Goal: Information Seeking & Learning: Check status

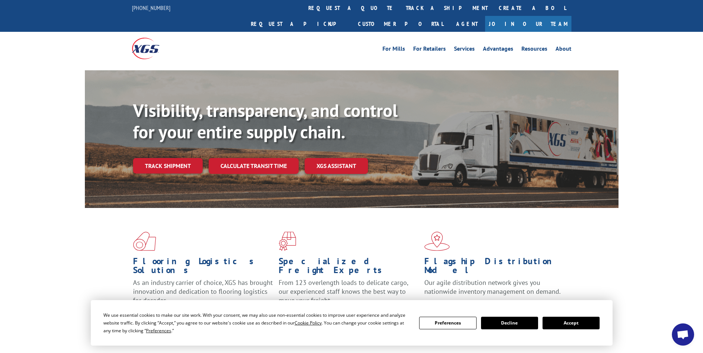
click at [184, 158] on link "Track shipment" at bounding box center [168, 166] width 70 height 16
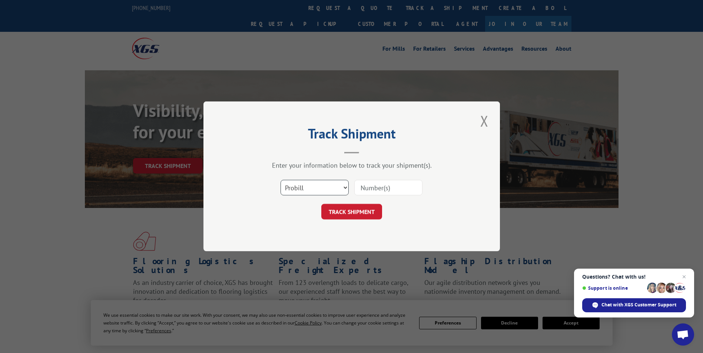
click at [343, 187] on select "Select category... Probill BOL PO" at bounding box center [314, 188] width 68 height 16
select select "po"
click at [280, 180] on select "Select category... Probill BOL PO" at bounding box center [314, 188] width 68 height 16
paste input "FR39089817"
type input "FR39089817"
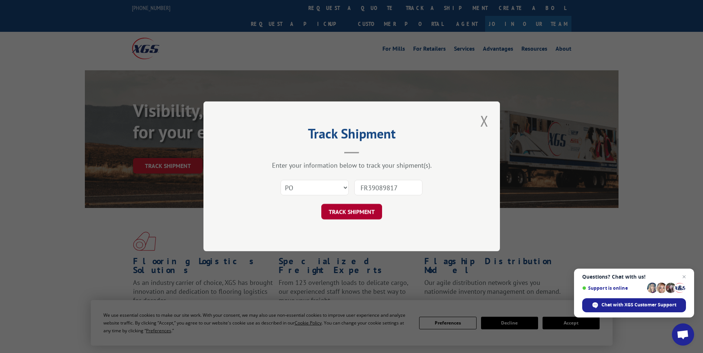
click at [351, 210] on button "TRACK SHIPMENT" at bounding box center [351, 212] width 61 height 16
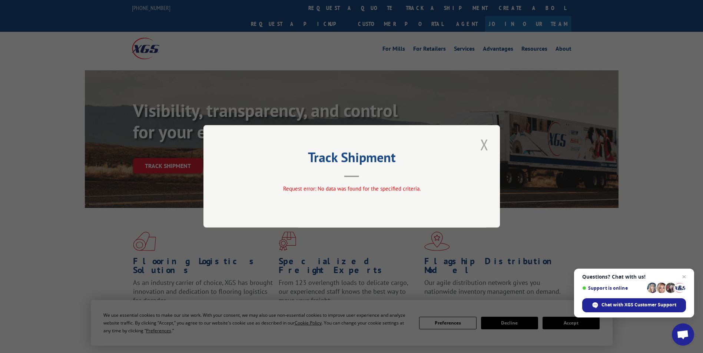
click at [482, 148] on button "Close modal" at bounding box center [484, 144] width 13 height 20
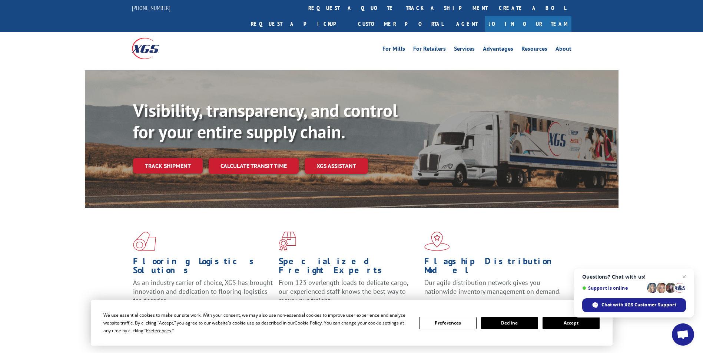
click at [400, 7] on link "track a shipment" at bounding box center [446, 8] width 93 height 16
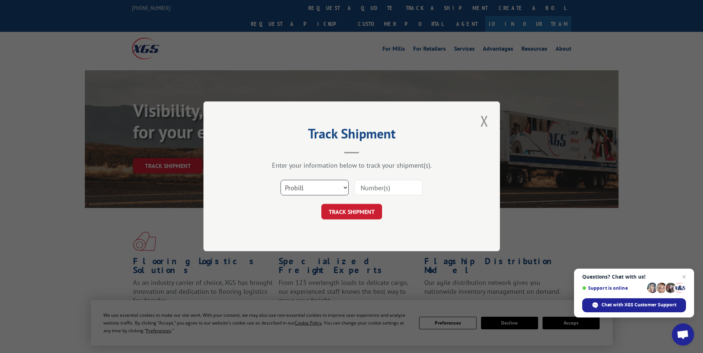
click at [345, 187] on select "Select category... Probill BOL PO" at bounding box center [314, 188] width 68 height 16
click at [280, 180] on select "Select category... Probill BOL PO" at bounding box center [314, 188] width 68 height 16
click at [369, 189] on input at bounding box center [388, 188] width 68 height 16
paste input "FR39089817"
type input "FR39089817"
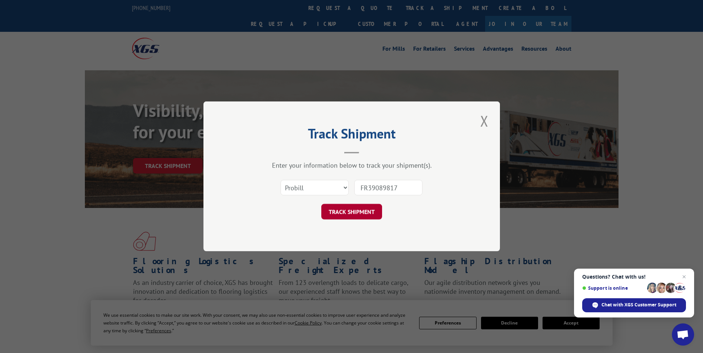
click at [359, 211] on button "TRACK SHIPMENT" at bounding box center [351, 212] width 61 height 16
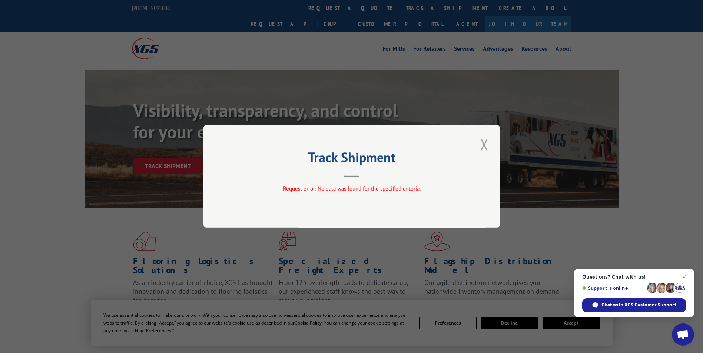
click at [483, 144] on button "Close modal" at bounding box center [484, 144] width 13 height 20
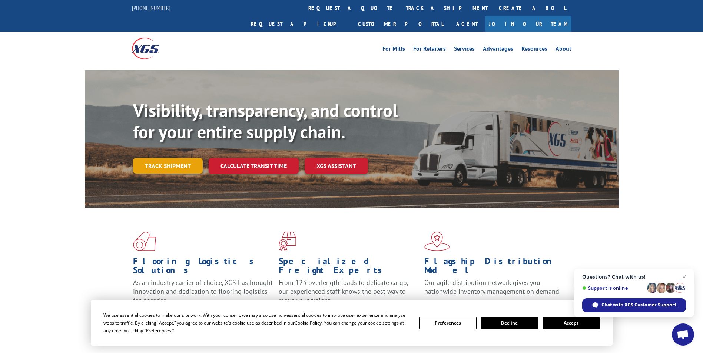
click at [176, 158] on link "Track shipment" at bounding box center [168, 166] width 70 height 16
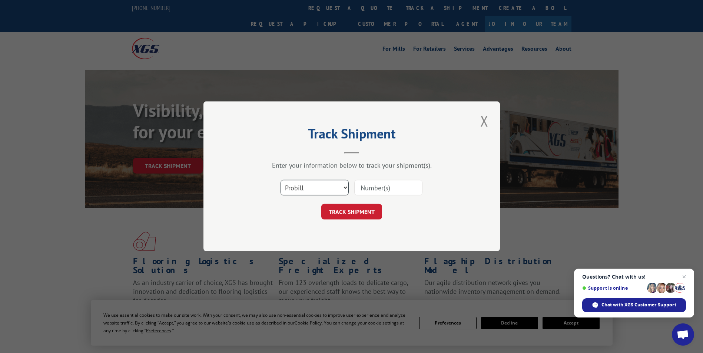
click at [342, 186] on select "Select category... Probill BOL PO" at bounding box center [314, 188] width 68 height 16
select select "bol"
click at [280, 180] on select "Select category... Probill BOL PO" at bounding box center [314, 188] width 68 height 16
click at [382, 186] on input at bounding box center [388, 188] width 68 height 16
paste input "FR39089817"
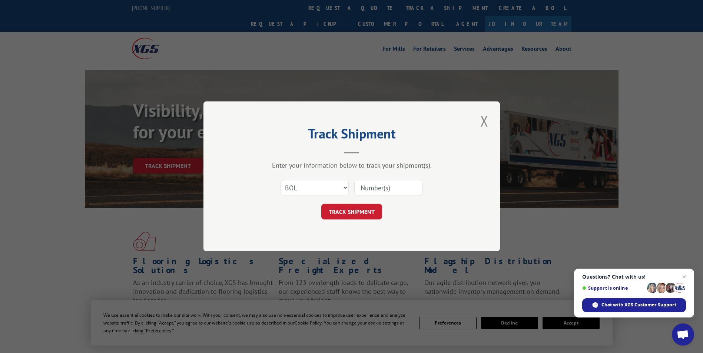
type input "FR39089817"
click at [356, 212] on button "TRACK SHIPMENT" at bounding box center [351, 212] width 61 height 16
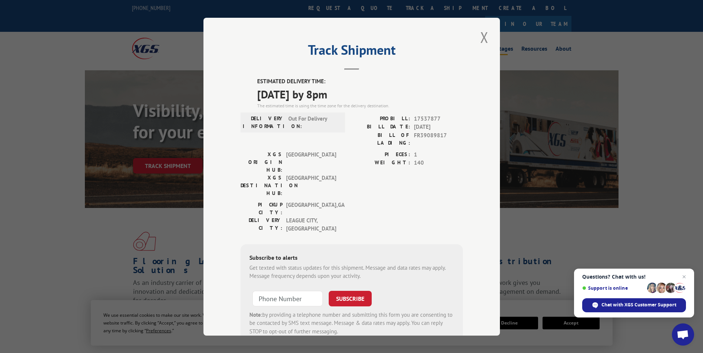
click at [483, 35] on button "Close modal" at bounding box center [484, 37] width 13 height 20
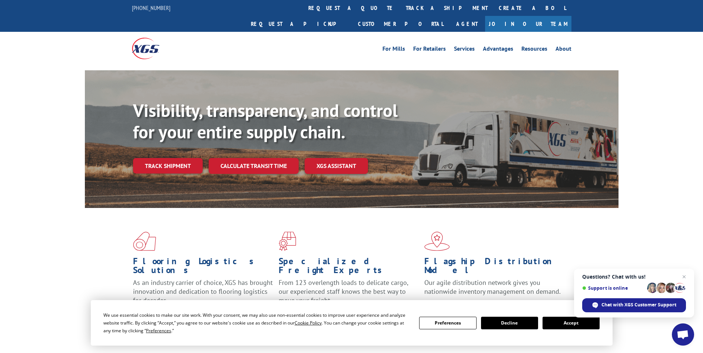
click at [559, 323] on button "Accept" at bounding box center [570, 323] width 57 height 13
